Goal: Task Accomplishment & Management: Use online tool/utility

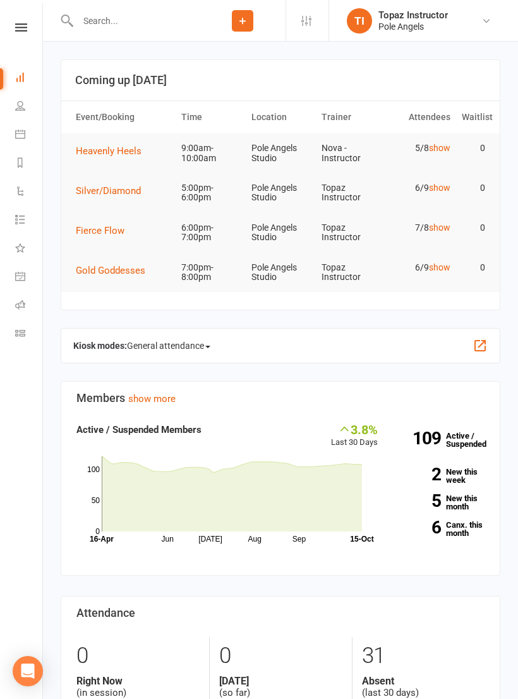
click at [126, 153] on span "Heavenly Heels" at bounding box center [109, 150] width 66 height 11
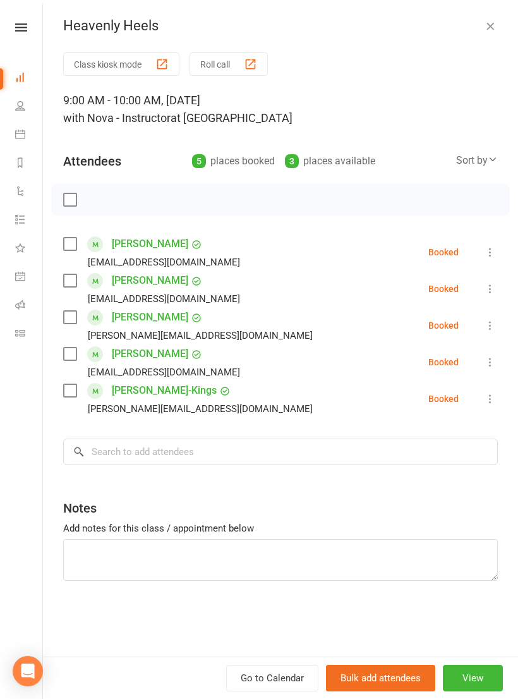
click at [30, 300] on link "Roll call" at bounding box center [29, 306] width 28 height 28
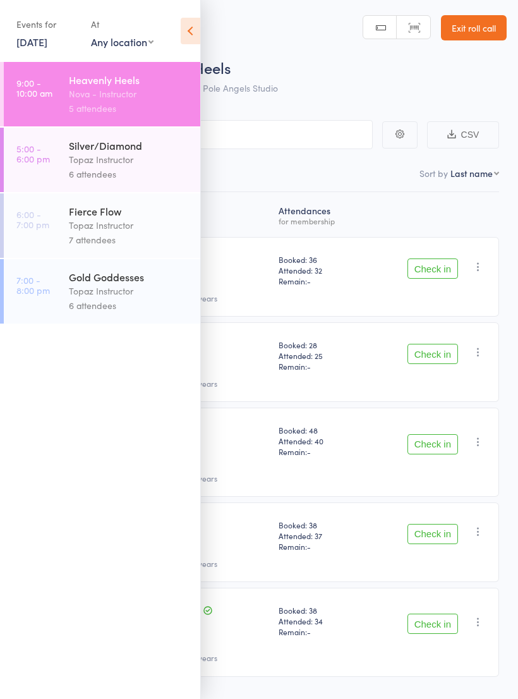
click at [184, 34] on icon at bounding box center [191, 31] width 20 height 27
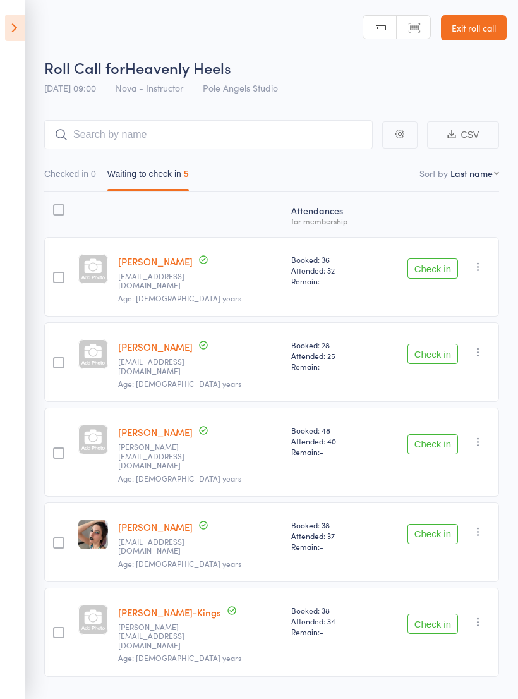
click at [9, 23] on icon at bounding box center [15, 28] width 20 height 27
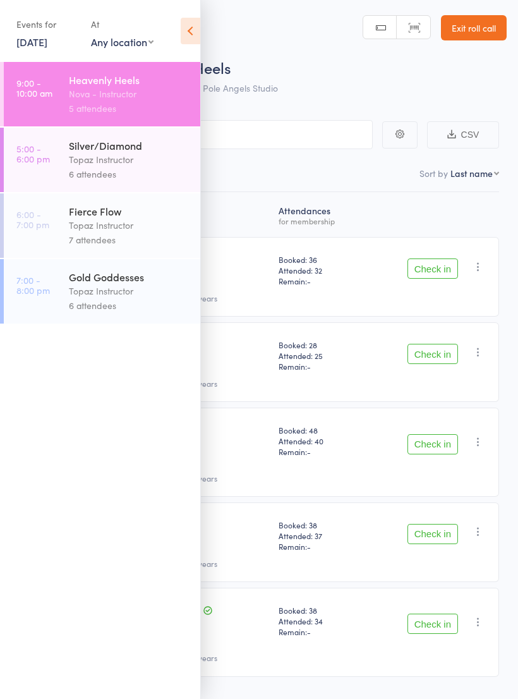
click at [187, 30] on icon at bounding box center [191, 31] width 20 height 27
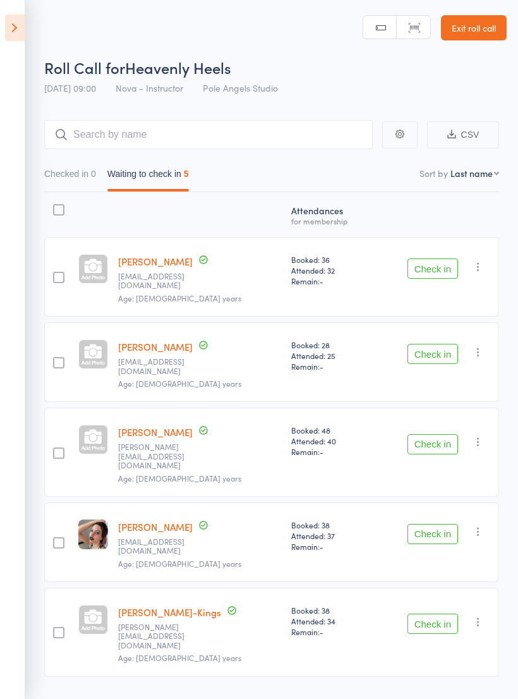
click at [21, 26] on icon at bounding box center [15, 28] width 20 height 27
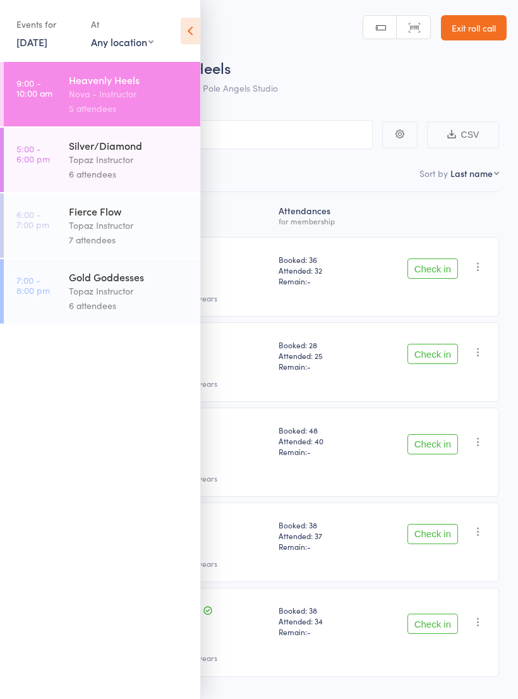
click at [198, 33] on icon at bounding box center [191, 31] width 20 height 27
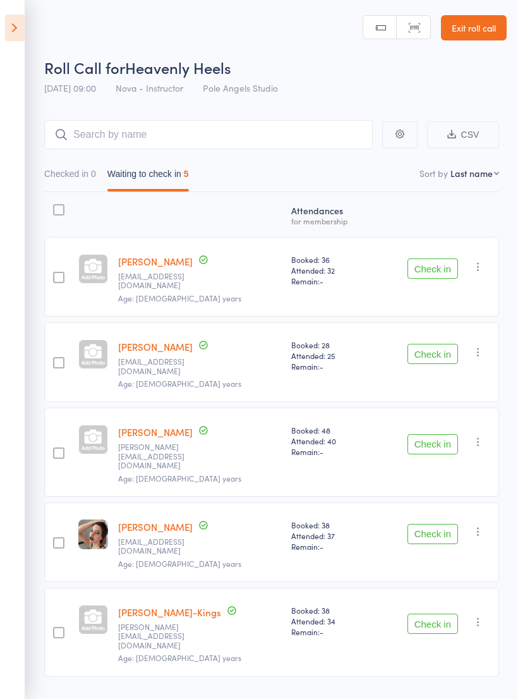
click at [464, 33] on link "Exit roll call" at bounding box center [474, 27] width 66 height 25
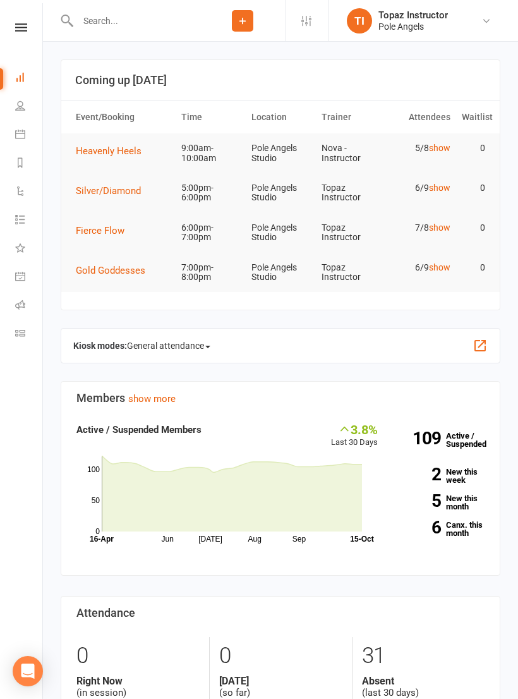
click at [406, 21] on div "Pole Angels" at bounding box center [412, 26] width 69 height 11
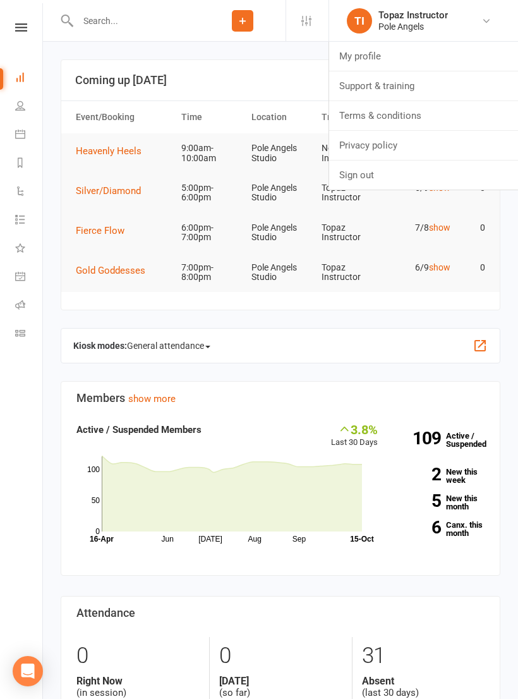
click at [348, 176] on link "Sign out" at bounding box center [423, 174] width 189 height 29
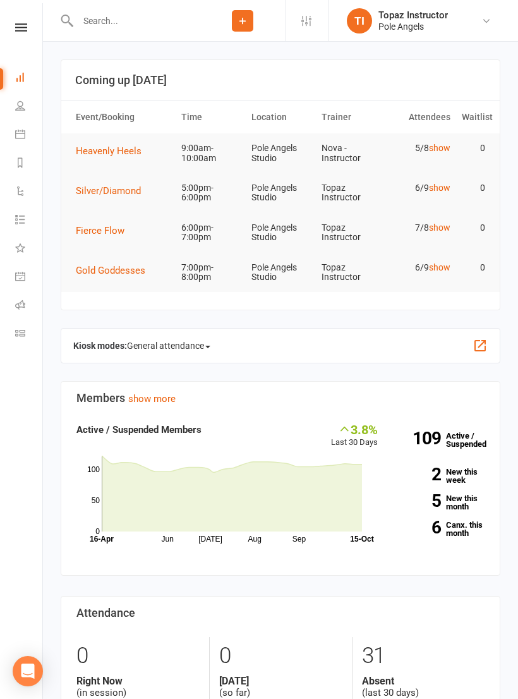
click at [21, 303] on icon at bounding box center [20, 304] width 10 height 10
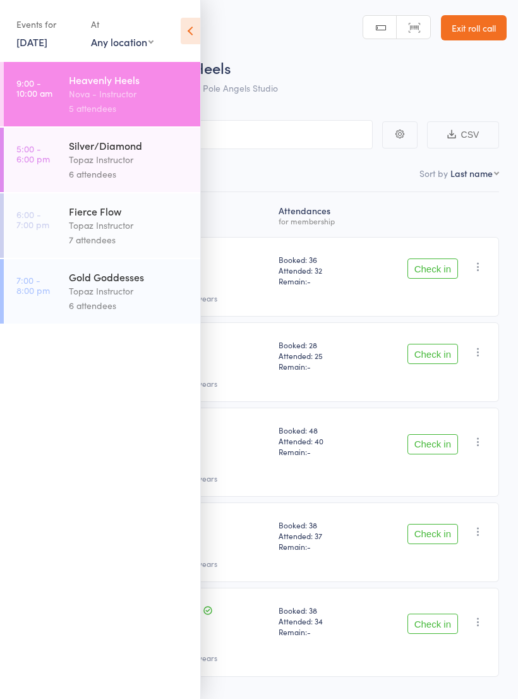
click at [183, 39] on icon at bounding box center [191, 31] width 20 height 27
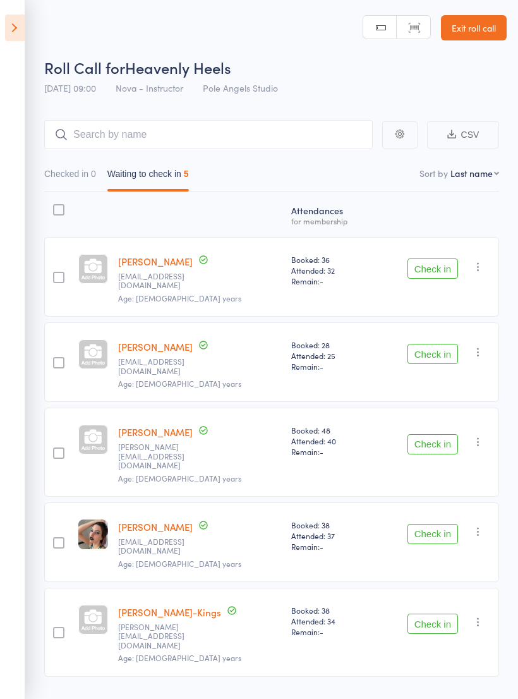
click at [472, 28] on link "Exit roll call" at bounding box center [474, 27] width 66 height 25
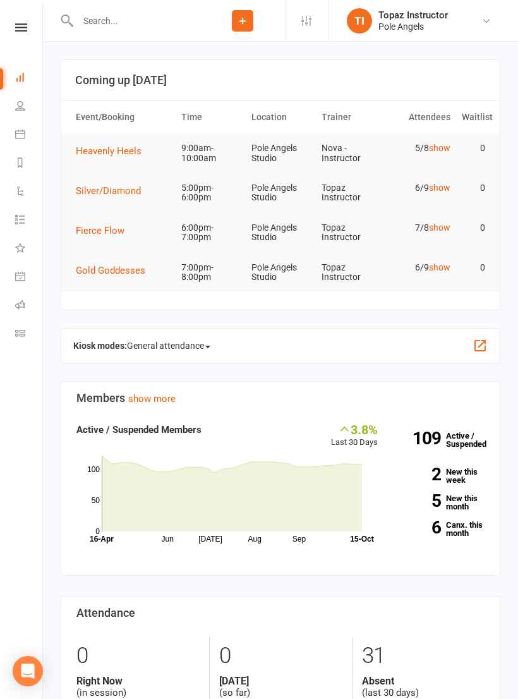
click at [440, 143] on link "show" at bounding box center [439, 148] width 21 height 10
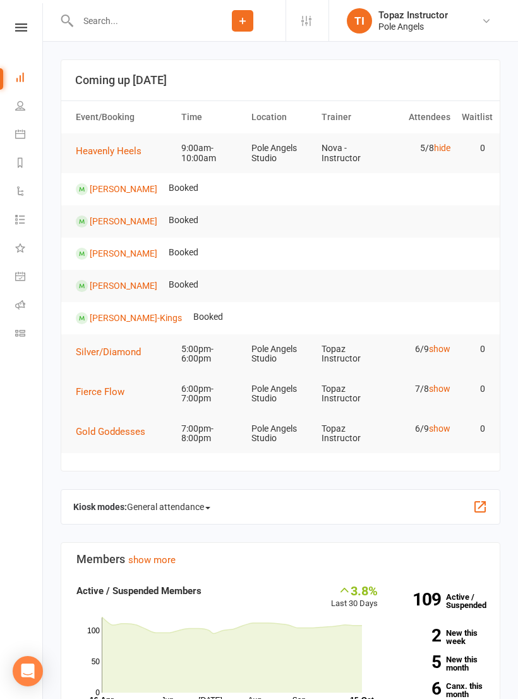
click at [436, 145] on link "hide" at bounding box center [442, 148] width 16 height 10
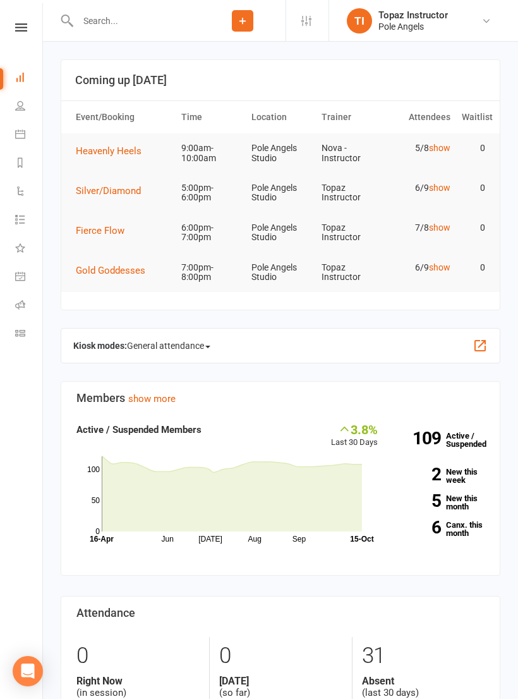
click at [109, 147] on span "Heavenly Heels" at bounding box center [109, 150] width 66 height 11
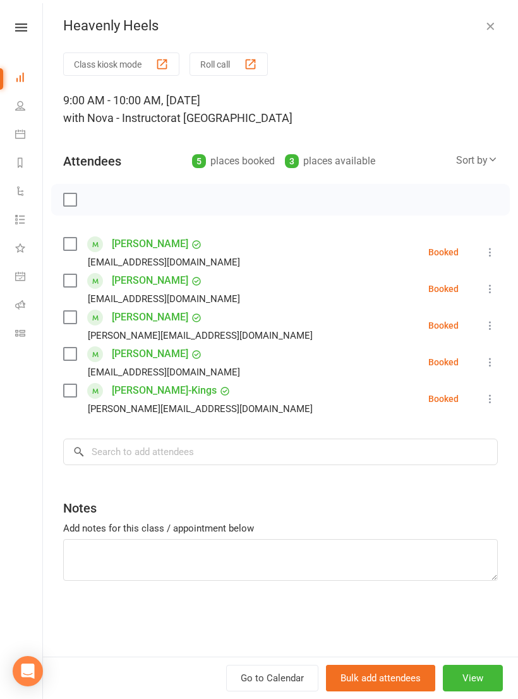
click at [23, 27] on icon at bounding box center [21, 27] width 12 height 8
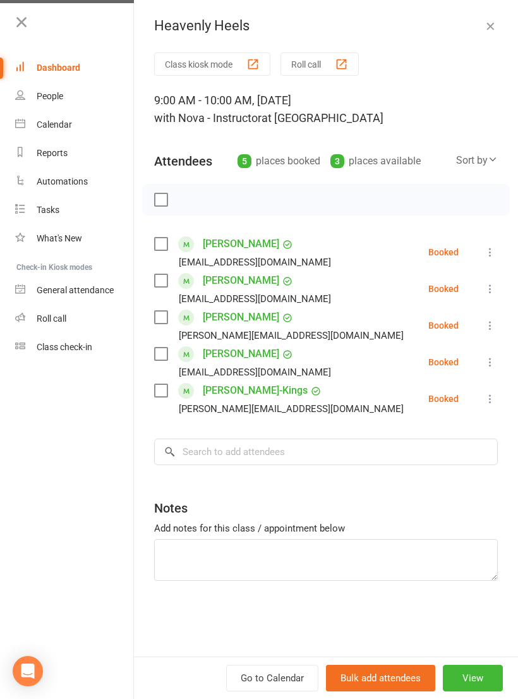
click at [55, 323] on div "Roll call" at bounding box center [52, 318] width 30 height 10
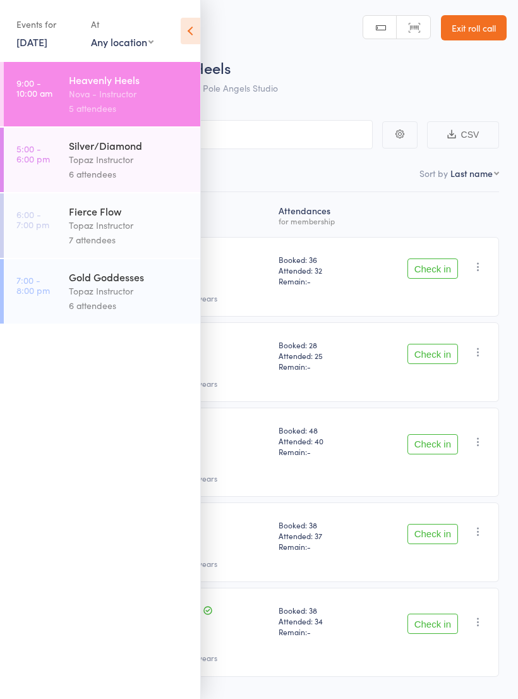
click at [189, 29] on icon at bounding box center [191, 31] width 20 height 27
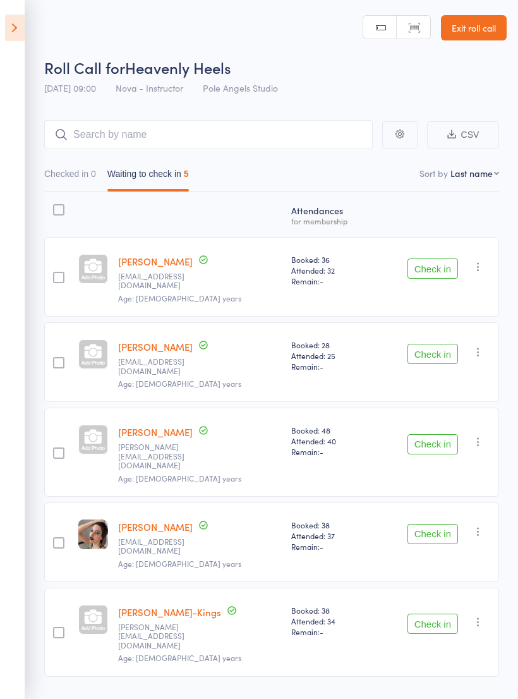
click at [433, 258] on button "Check in" at bounding box center [432, 268] width 51 height 20
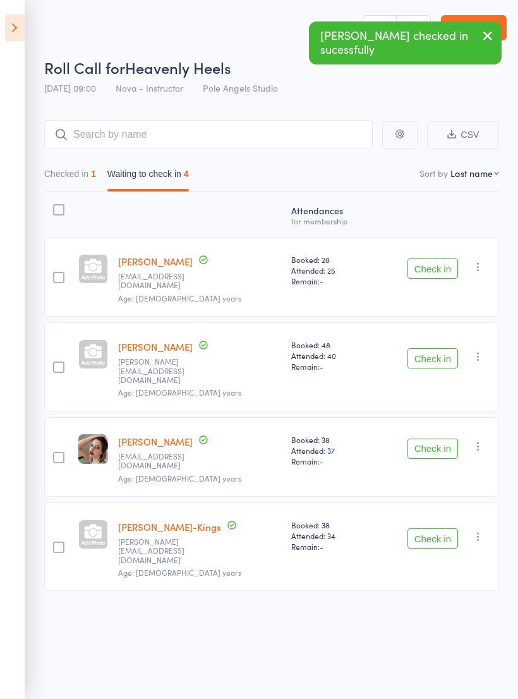
click at [431, 261] on button "Check in" at bounding box center [432, 268] width 51 height 20
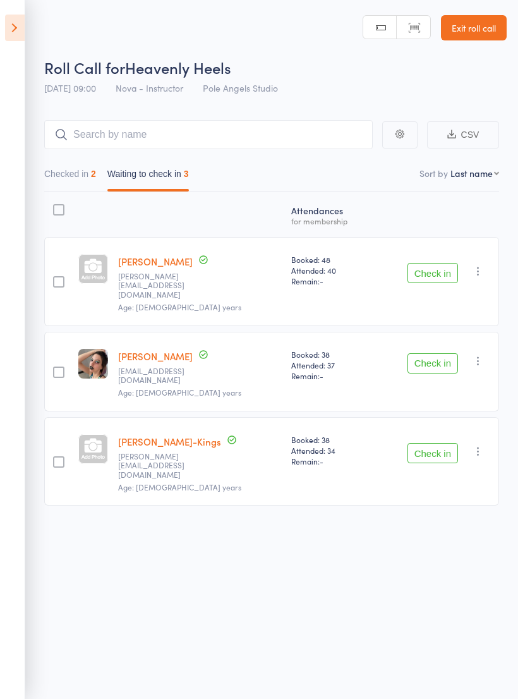
click at [436, 353] on button "Check in" at bounding box center [432, 363] width 51 height 20
click at [433, 265] on button "Check in" at bounding box center [432, 273] width 51 height 20
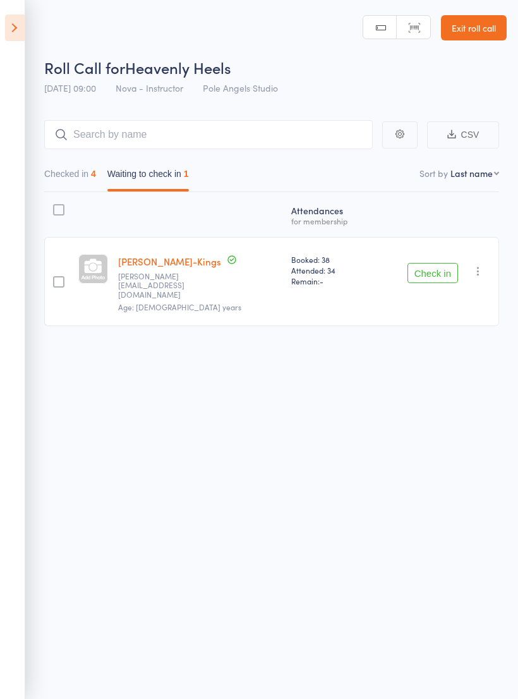
click at [429, 273] on button "Check in" at bounding box center [432, 273] width 51 height 20
click at [435, 263] on button "Check in" at bounding box center [432, 273] width 51 height 20
click at [428, 263] on button "Check in" at bounding box center [432, 273] width 51 height 20
click at [427, 273] on button "Check in" at bounding box center [432, 273] width 51 height 20
click at [431, 263] on button "Check in" at bounding box center [432, 273] width 51 height 20
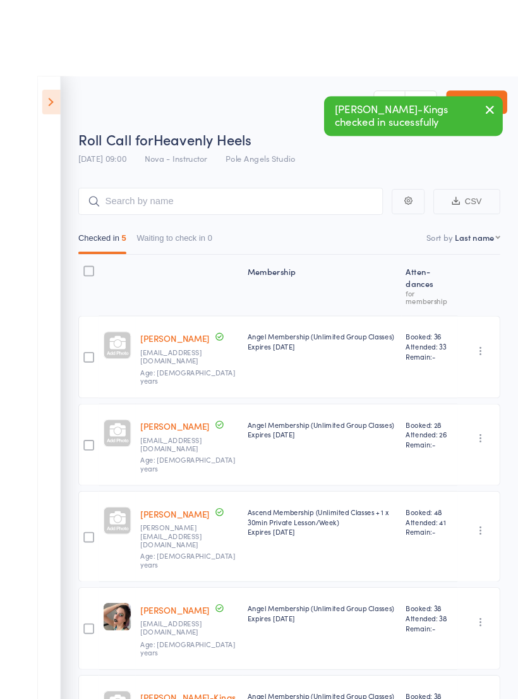
scroll to position [18, 0]
